Goal: Task Accomplishment & Management: Use online tool/utility

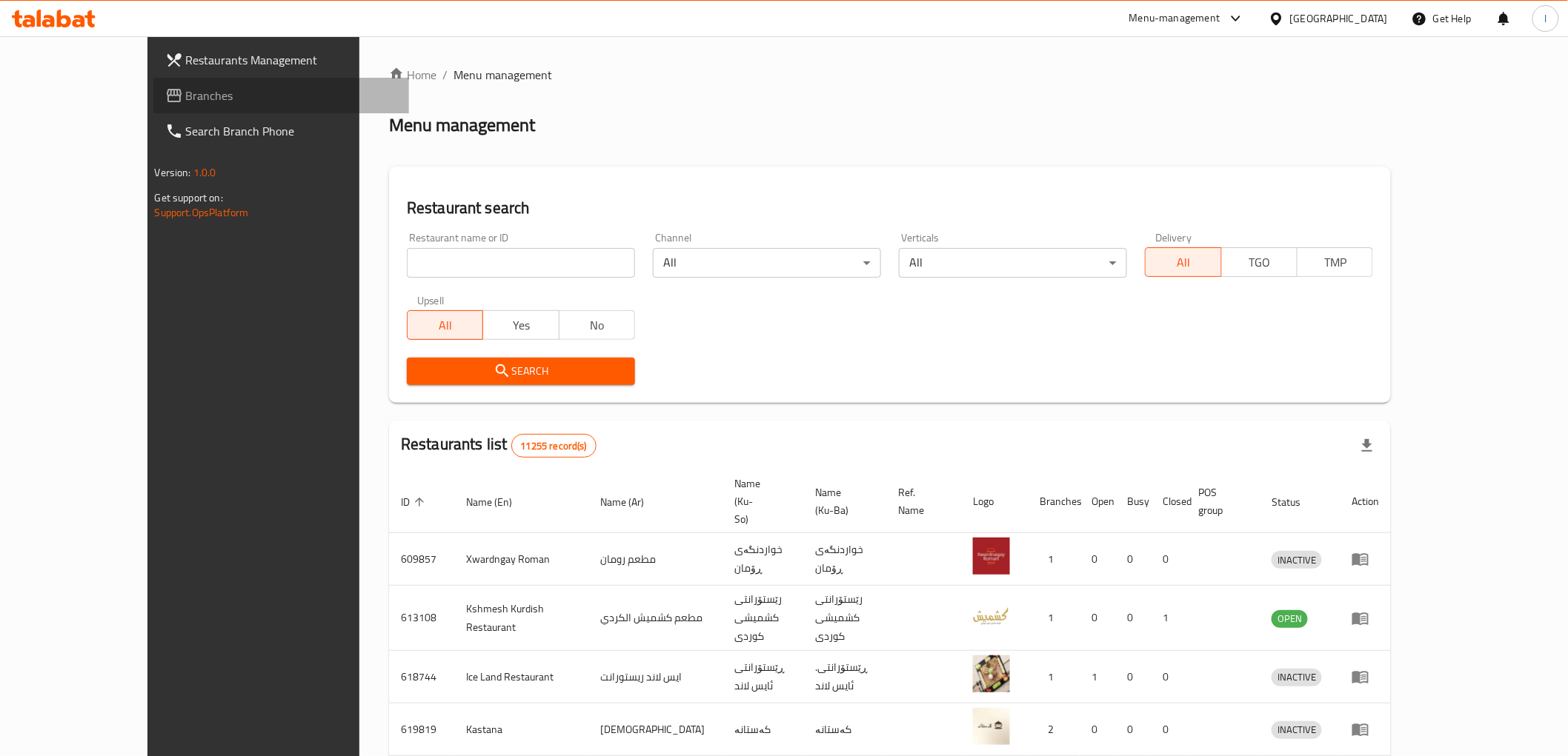
click at [154, 105] on link "Branches" at bounding box center [281, 96] width 255 height 36
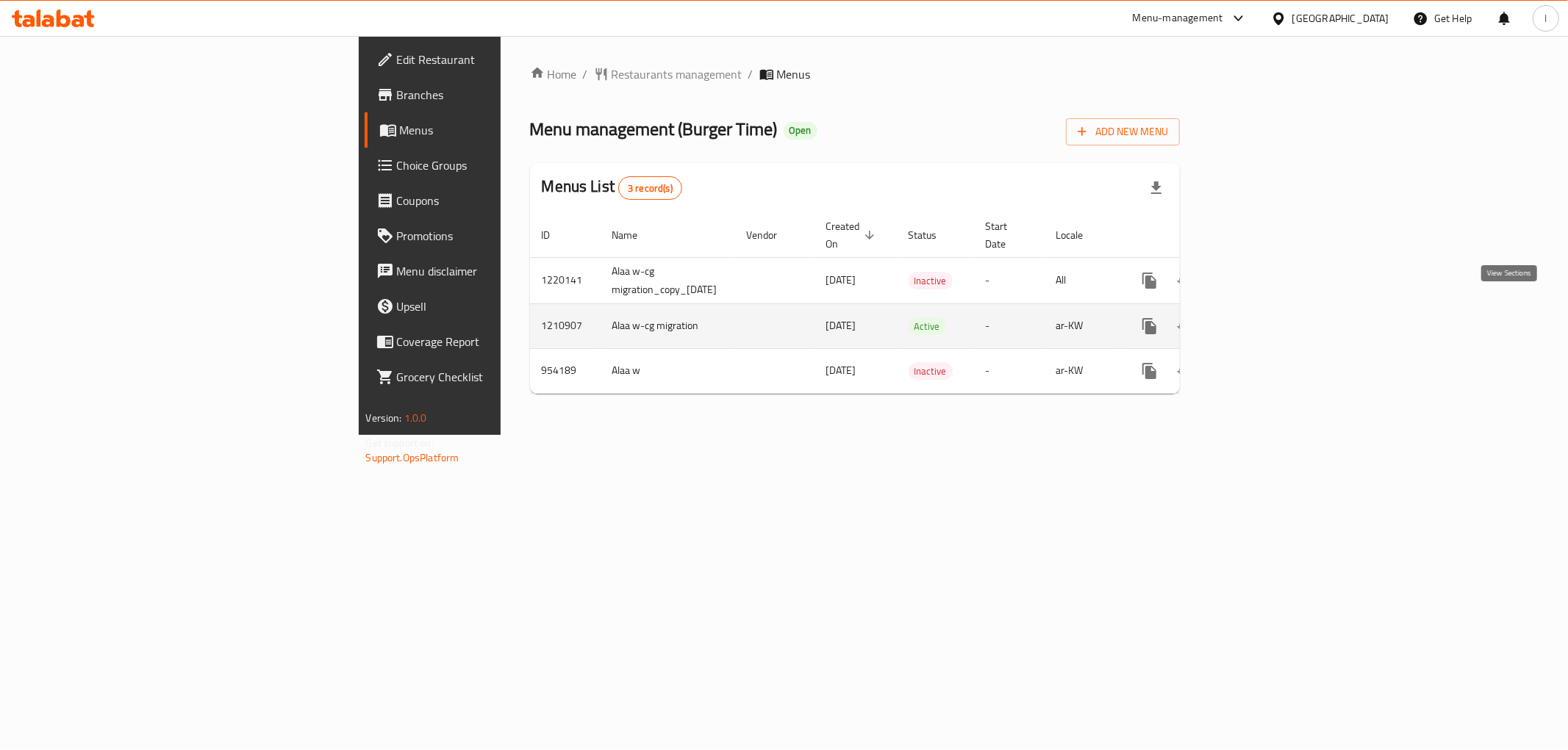
click at [1264, 318] on icon "enhanced table" at bounding box center [1256, 327] width 18 height 18
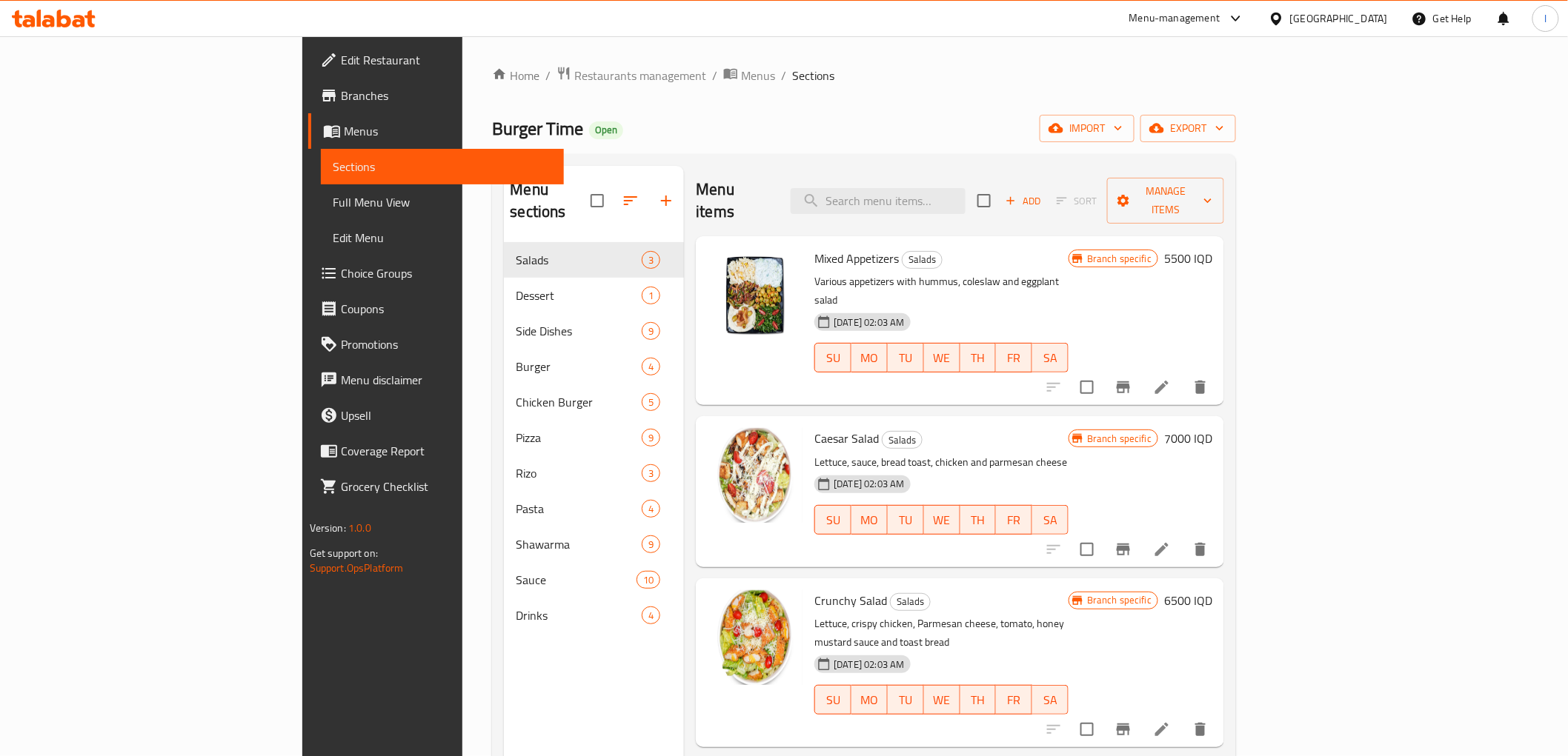
click at [333, 202] on span "Full Menu View" at bounding box center [442, 202] width 220 height 18
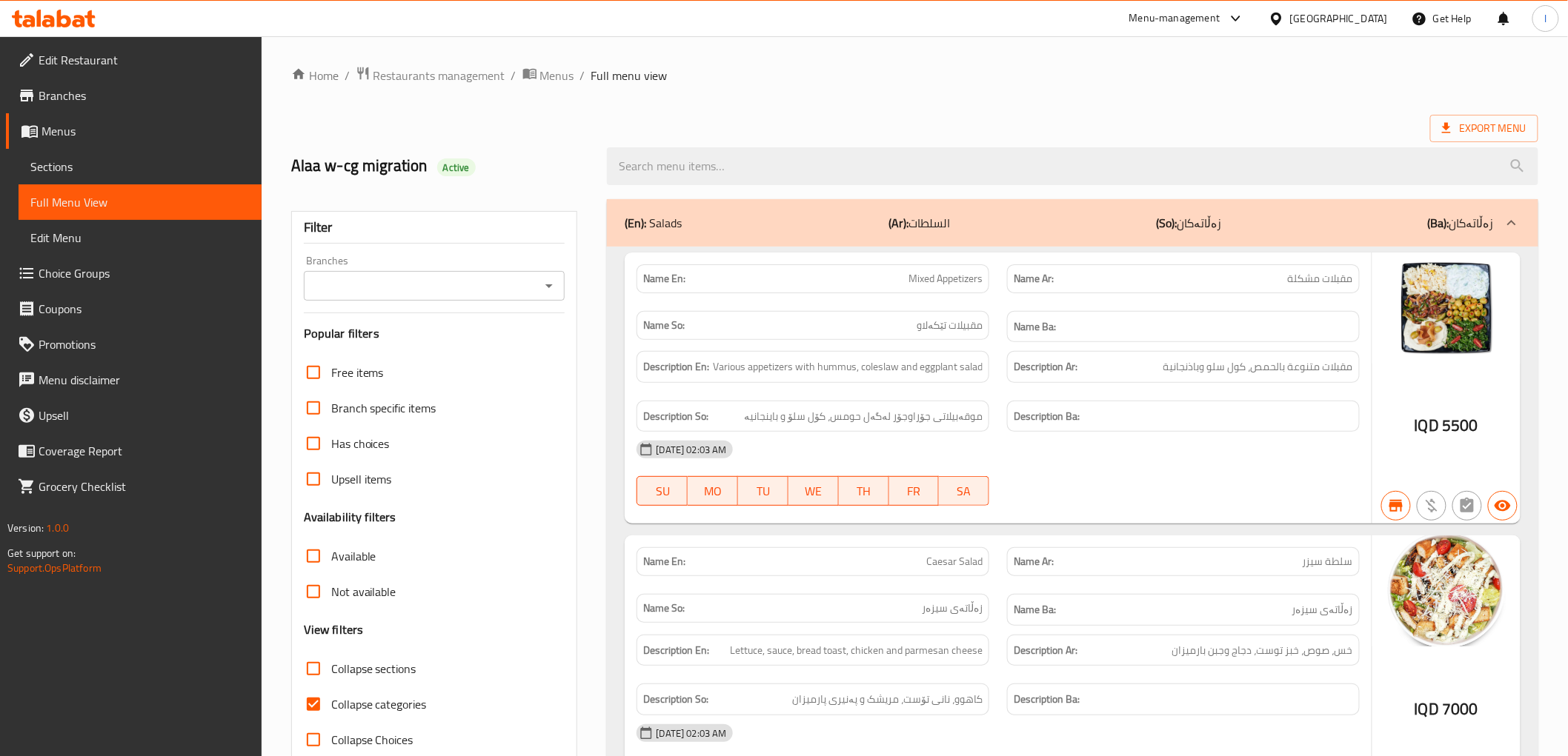
click at [451, 297] on input "Branches" at bounding box center [422, 286] width 229 height 21
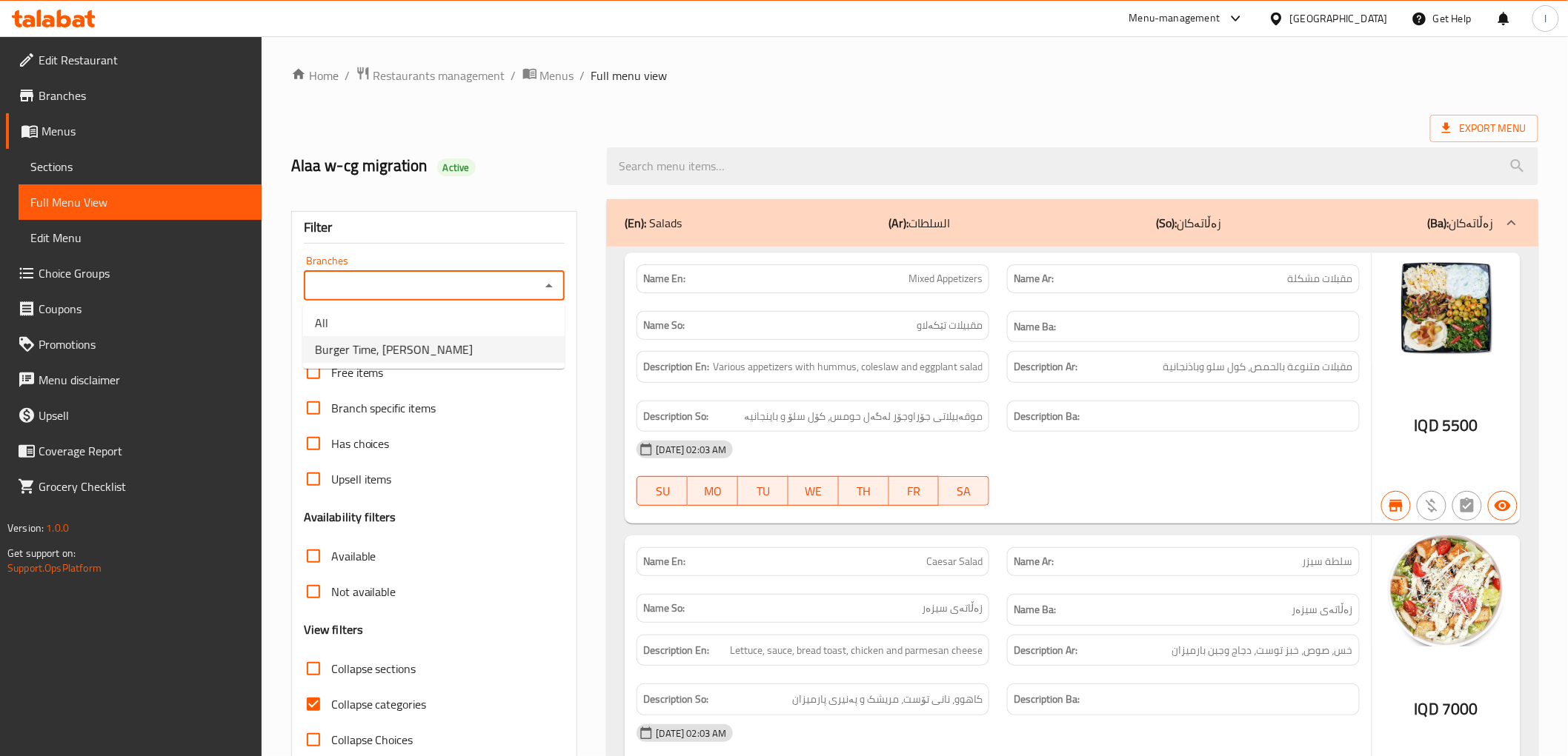
click at [473, 355] on li "Burger Time, [PERSON_NAME]" at bounding box center [434, 350] width 262 height 27
type input "Burger Time, [PERSON_NAME]"
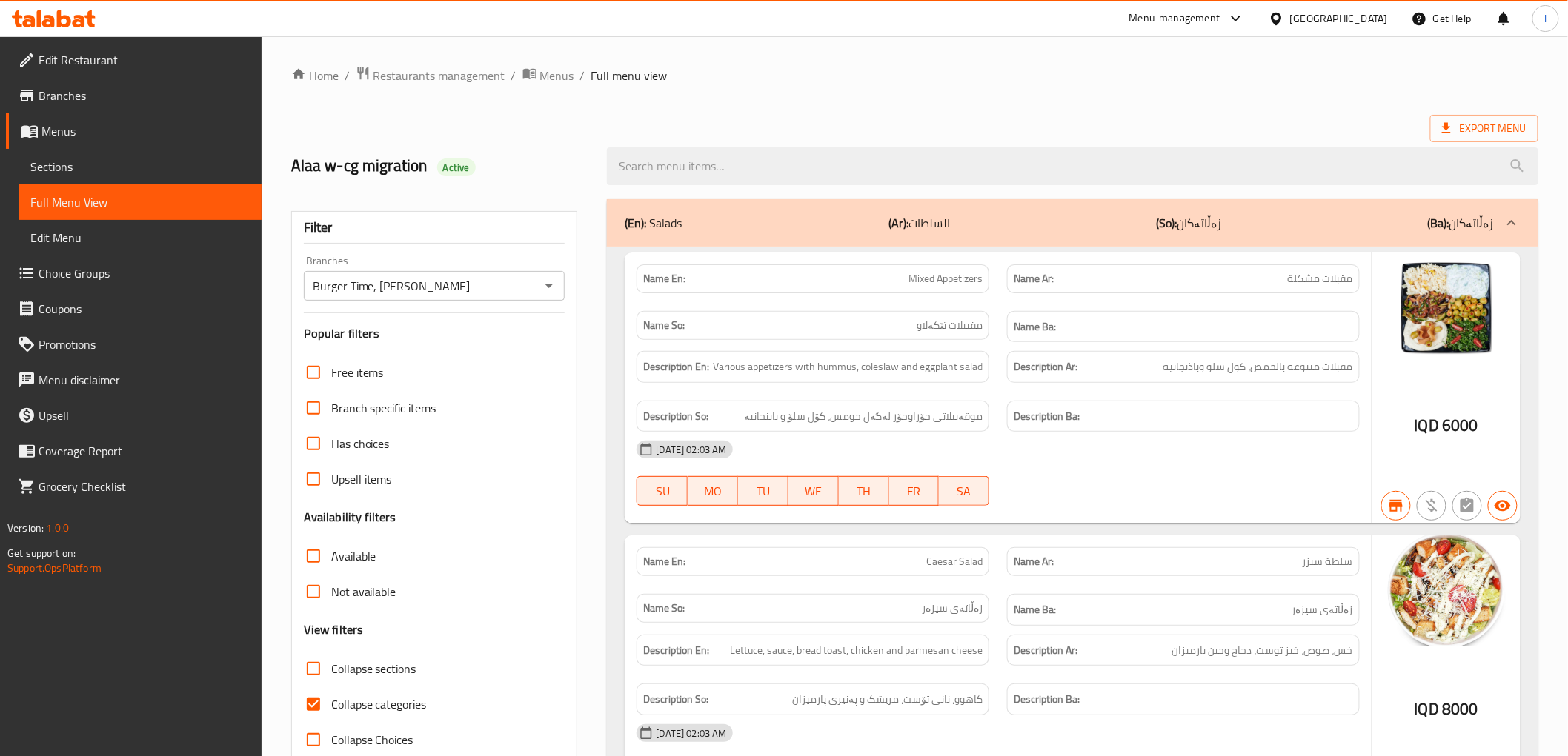
click at [381, 696] on span "Collapse categories" at bounding box center [379, 705] width 96 height 18
click at [331, 695] on input "Collapse categories" at bounding box center [314, 705] width 36 height 36
checkbox input "false"
click at [735, 188] on div at bounding box center [1072, 166] width 948 height 55
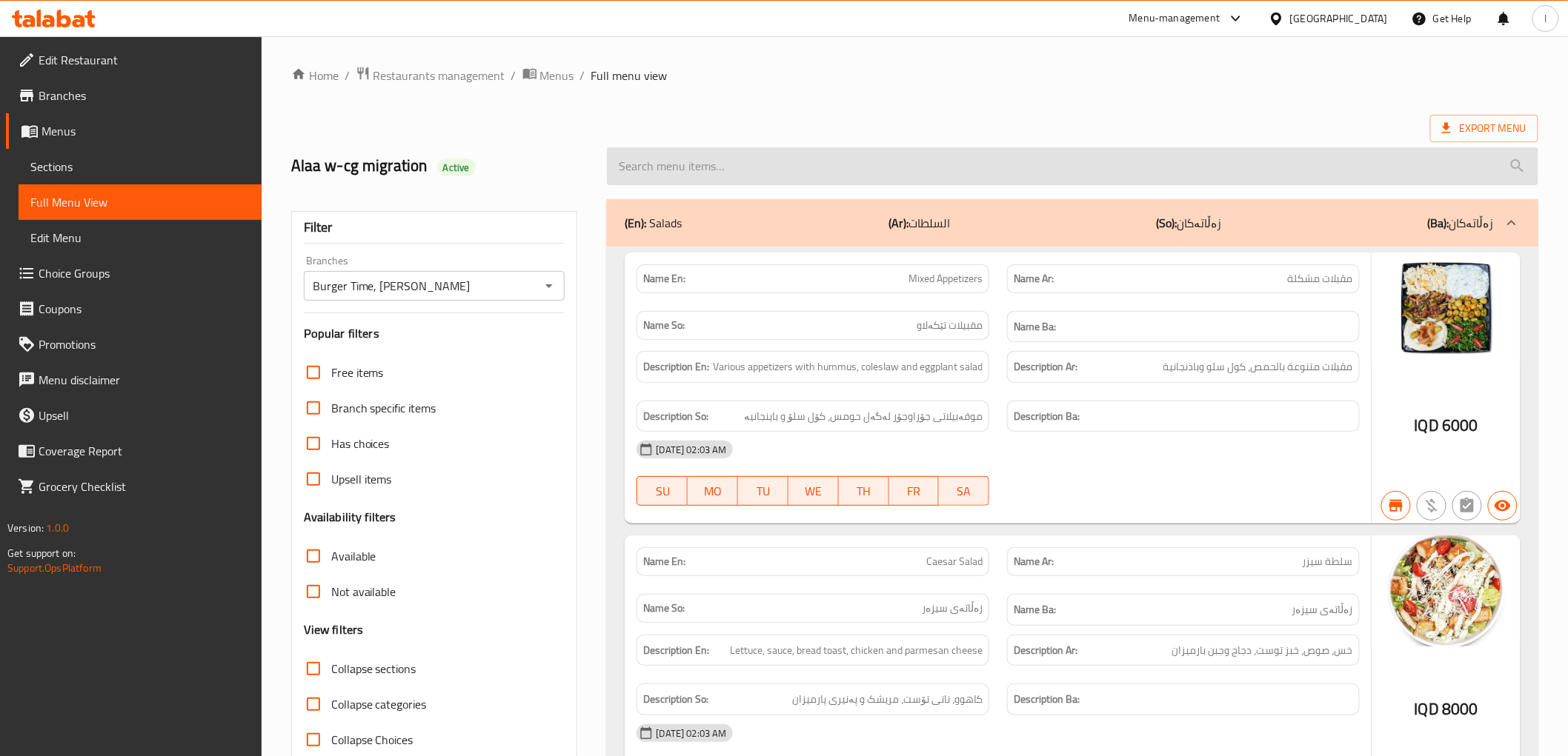
click at [735, 167] on input "search" at bounding box center [1072, 166] width 931 height 37
paste input "BBQ Chicken Pizza"
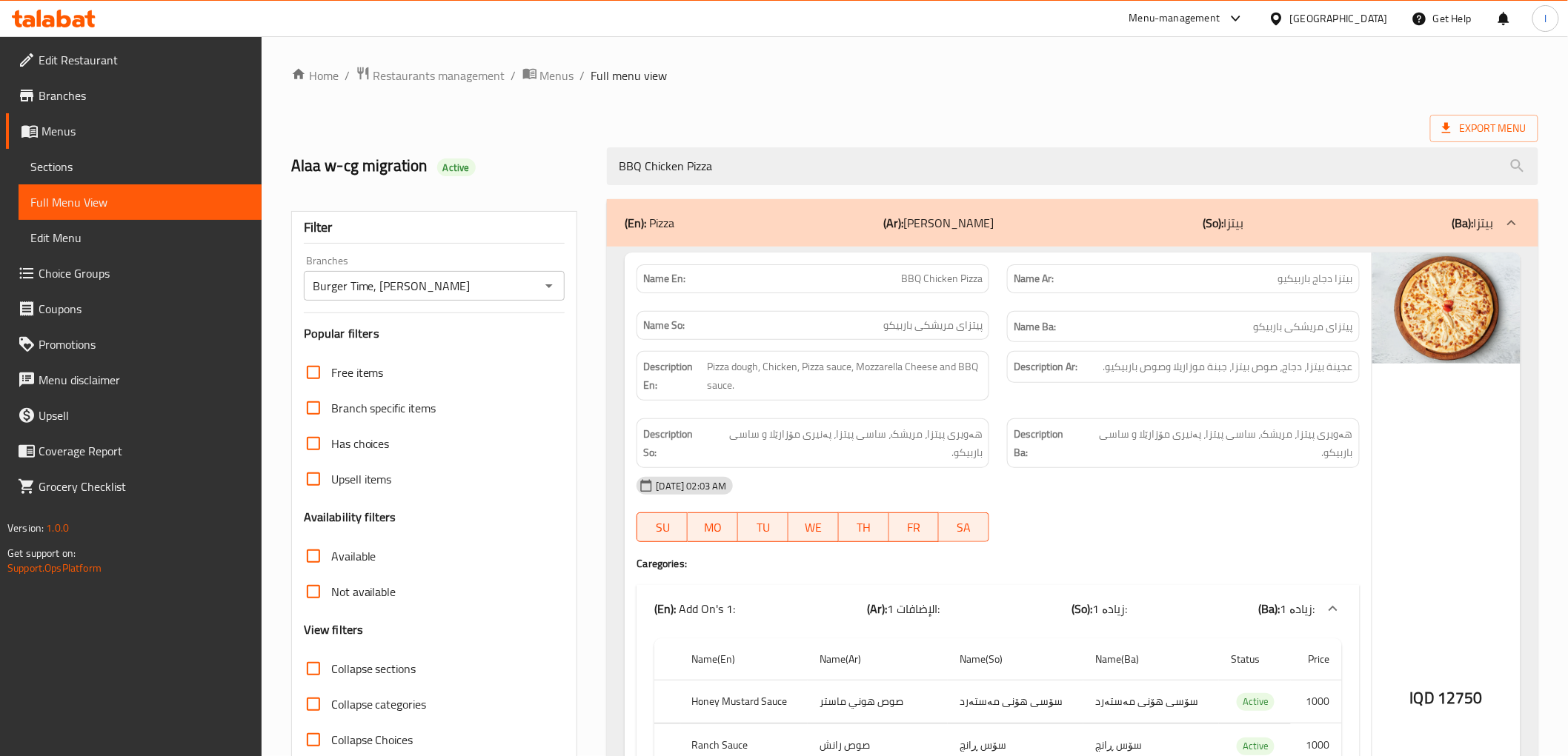
type input "BBQ Chicken Pizza"
click at [487, 293] on input "Burger Time, [PERSON_NAME]" at bounding box center [422, 286] width 229 height 21
click at [559, 289] on button "Open" at bounding box center [549, 286] width 21 height 21
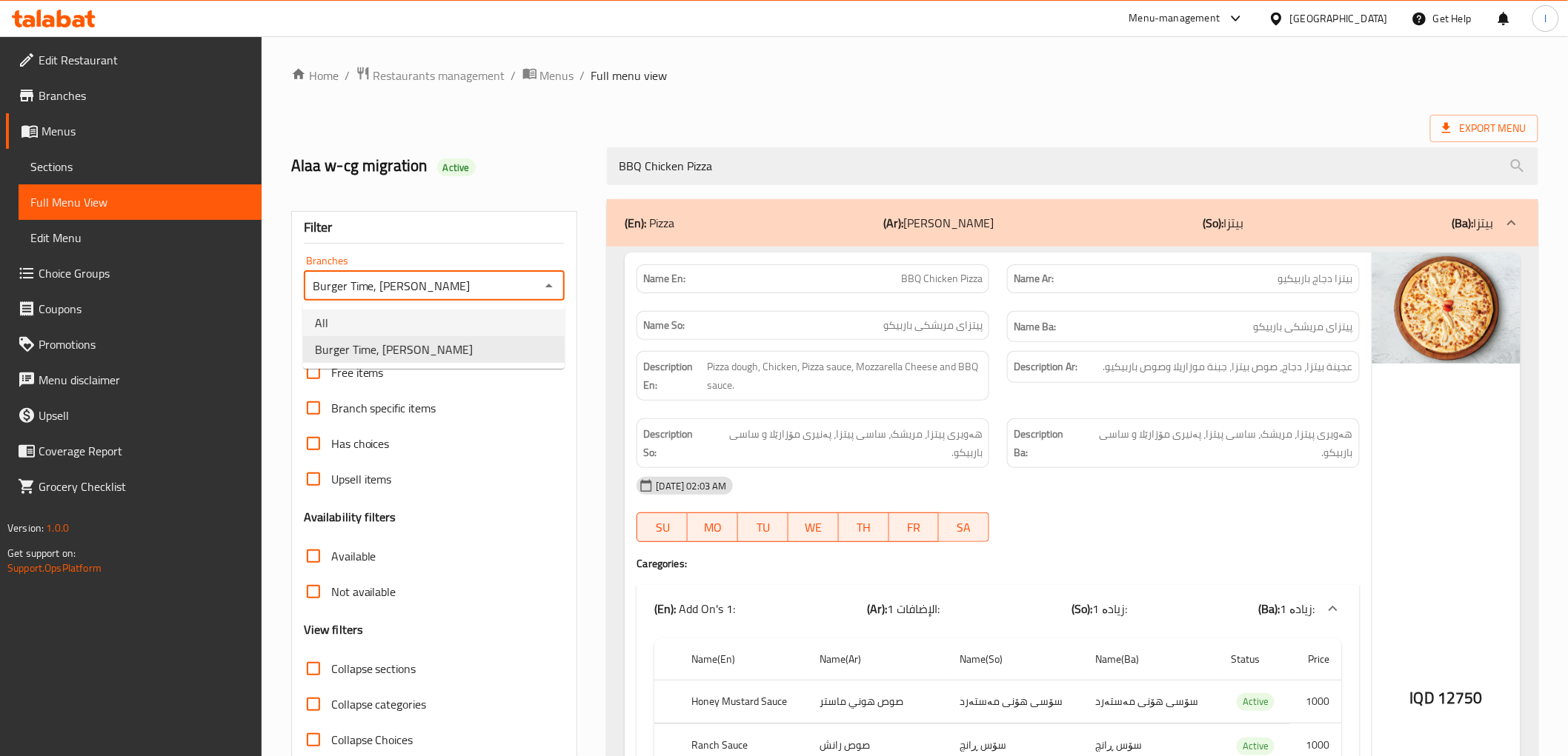
click at [391, 320] on li "All" at bounding box center [434, 323] width 262 height 27
click at [465, 288] on input "All" at bounding box center [422, 286] width 229 height 21
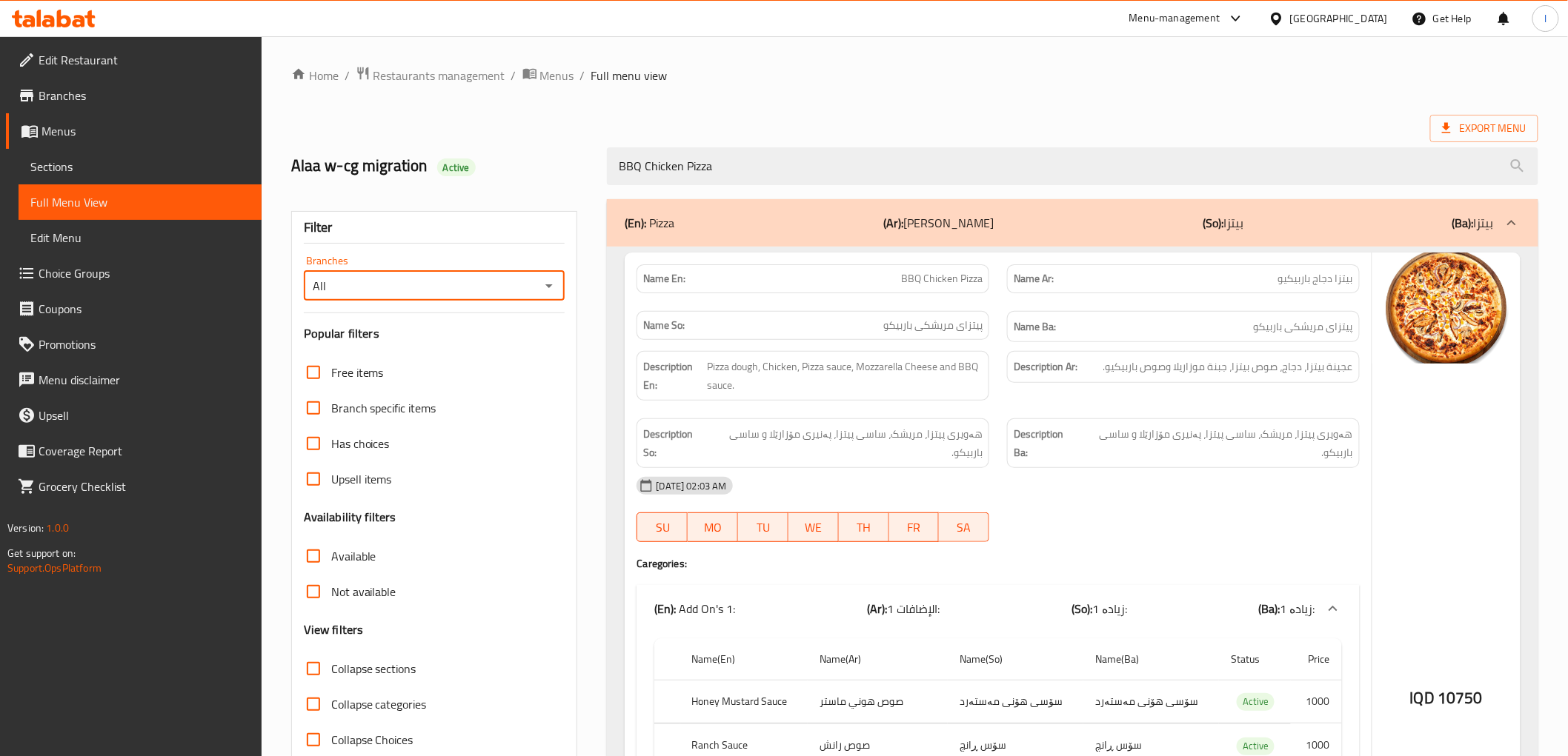
click at [458, 272] on div "All Branches" at bounding box center [435, 286] width 262 height 29
click at [547, 280] on icon "Open" at bounding box center [549, 286] width 18 height 18
click at [384, 349] on span "Burger Time, [PERSON_NAME]" at bounding box center [394, 350] width 158 height 18
type input "Burger Time, [PERSON_NAME]"
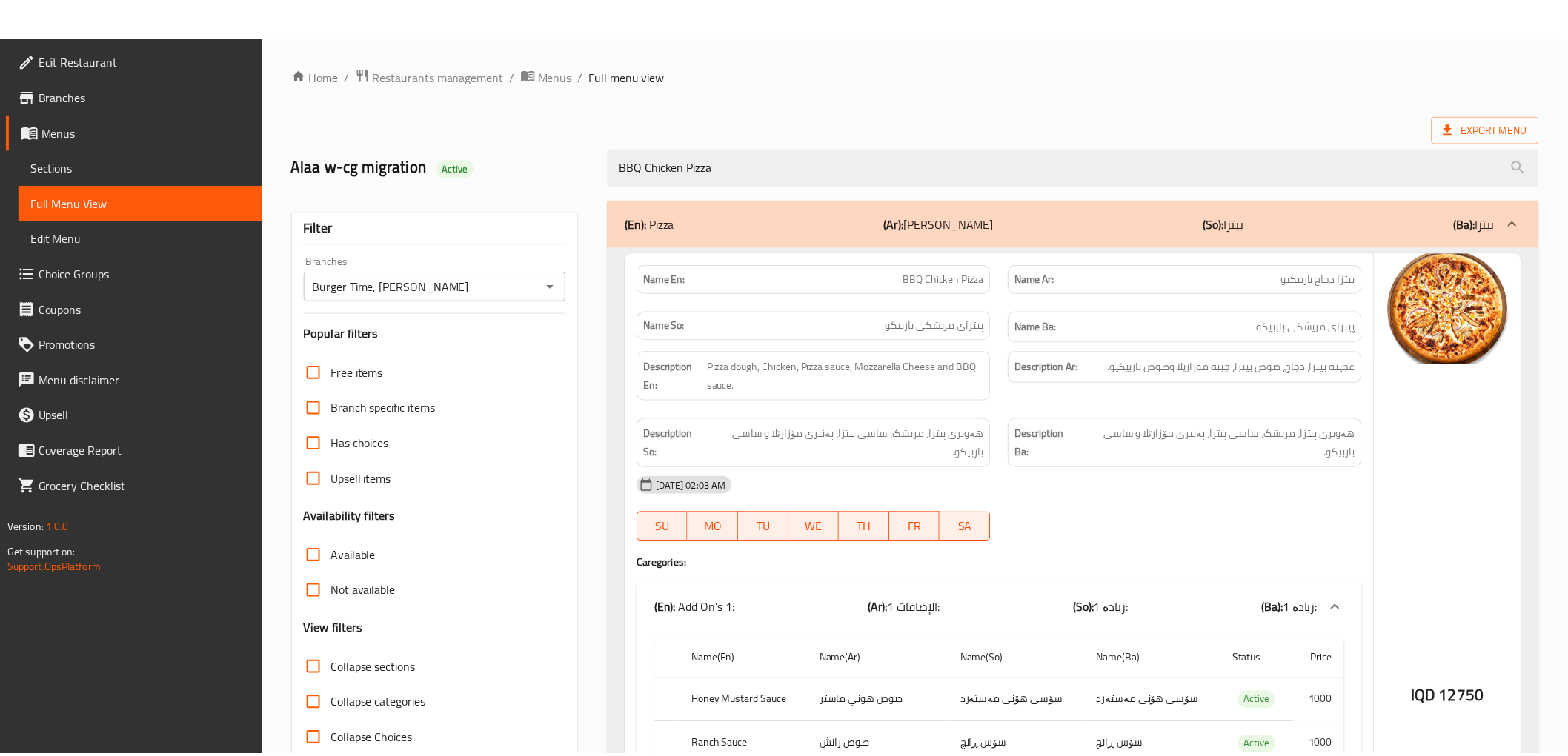
scroll to position [371, 0]
